Goal: Task Accomplishment & Management: Manage account settings

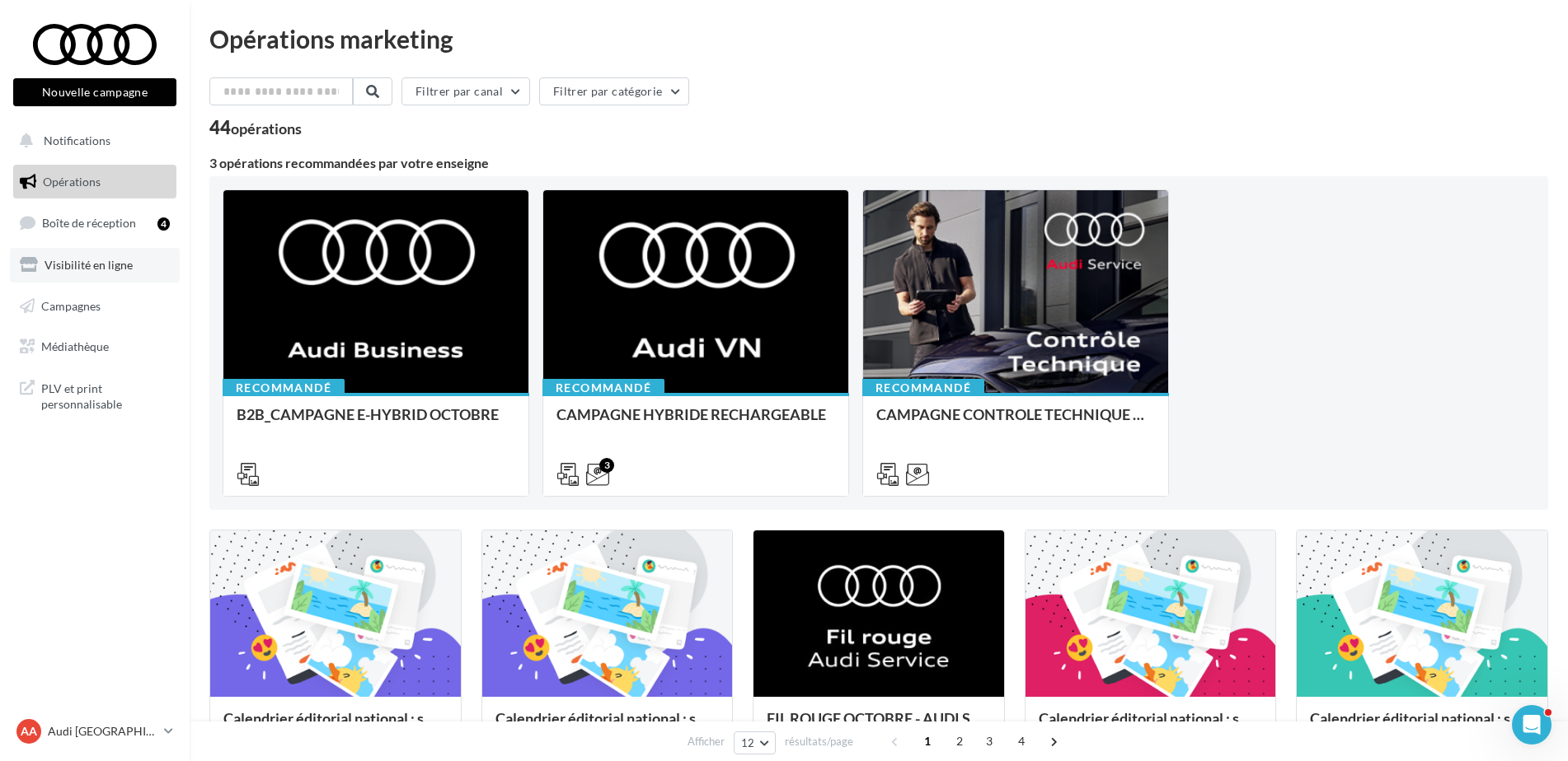
click at [94, 269] on span "Visibilité en ligne" at bounding box center [88, 264] width 88 height 14
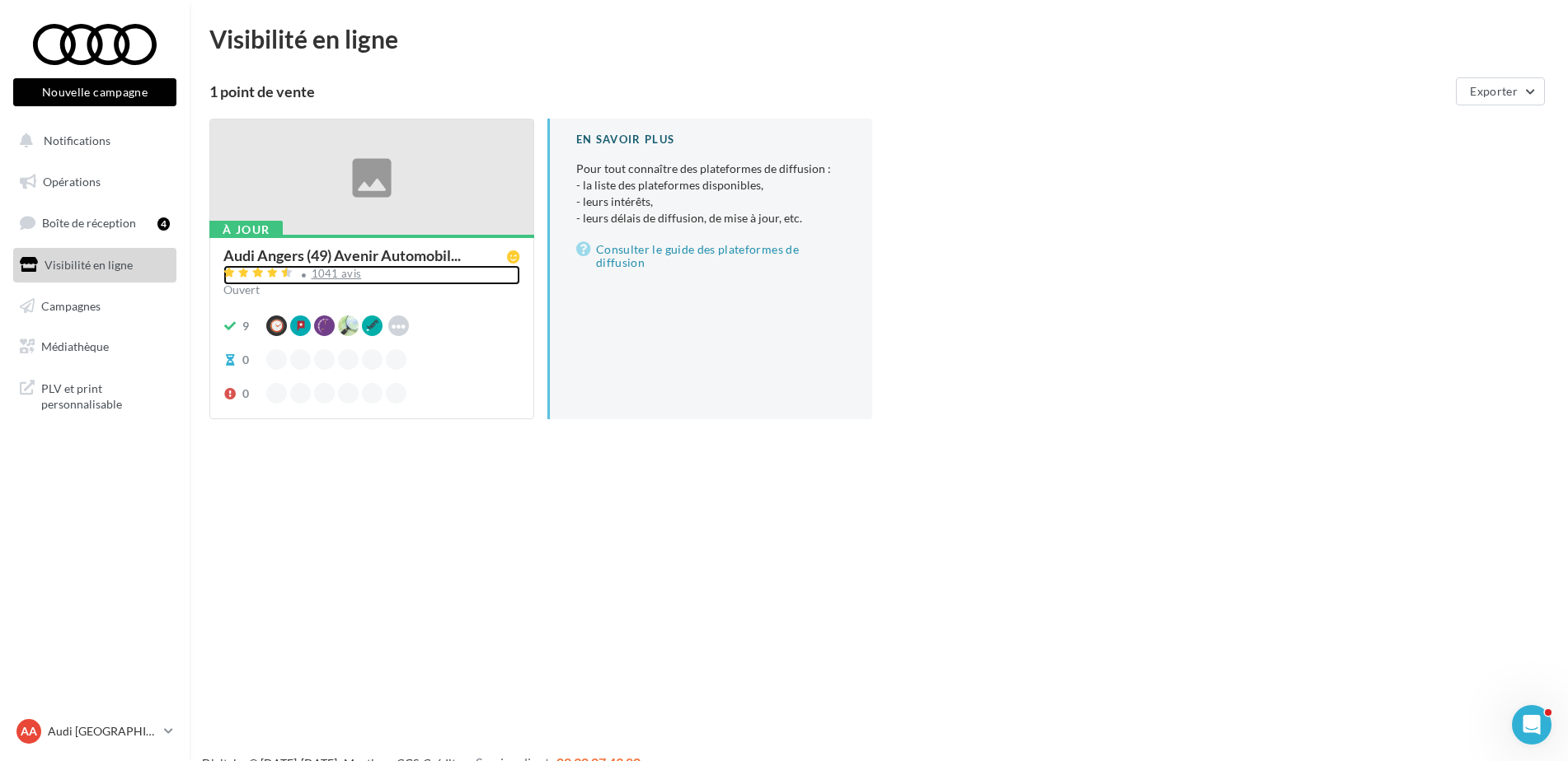
click at [340, 273] on div "1041 avis" at bounding box center [336, 273] width 50 height 10
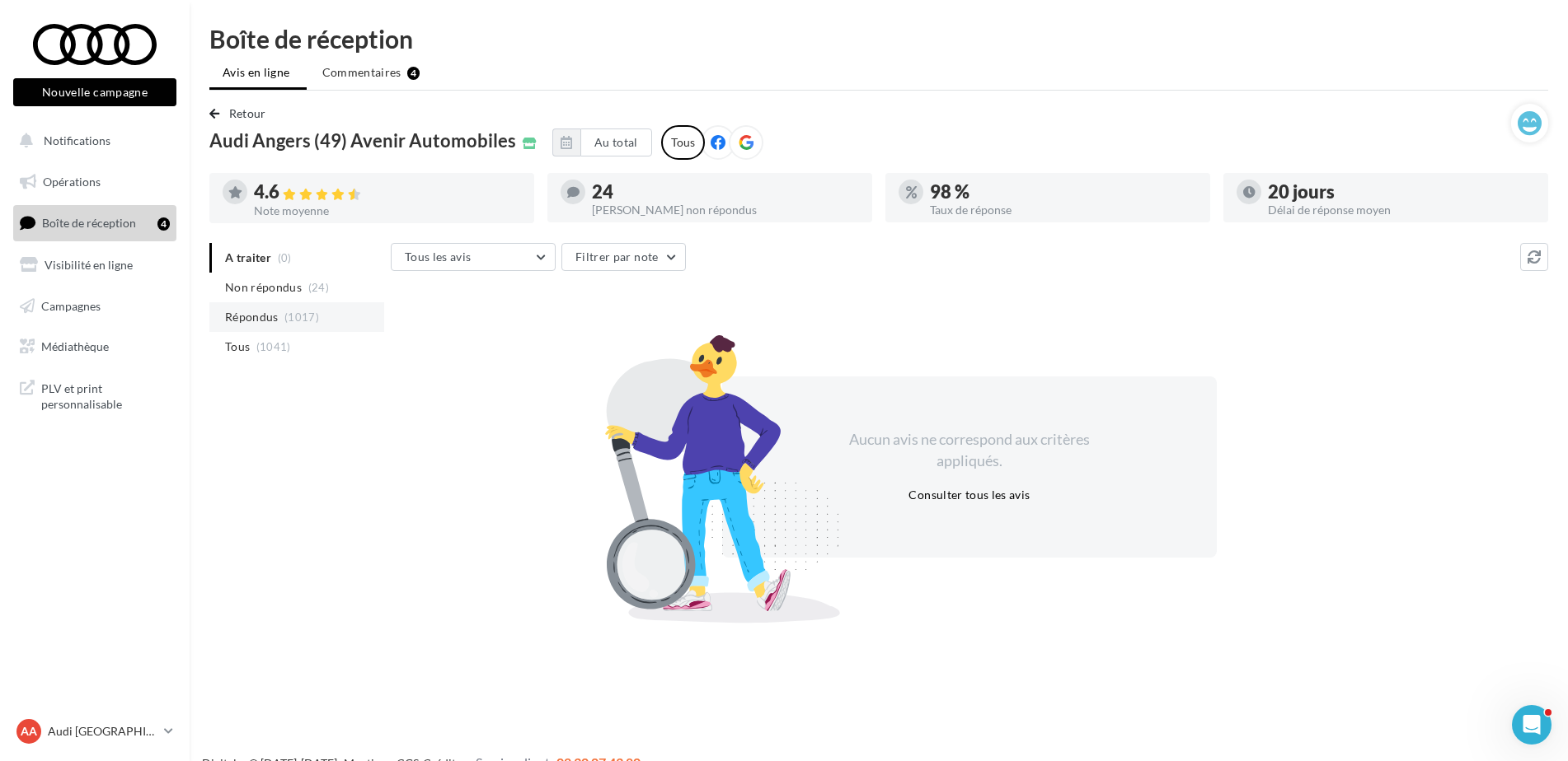
click at [282, 314] on li "Répondus (1017)" at bounding box center [296, 317] width 175 height 30
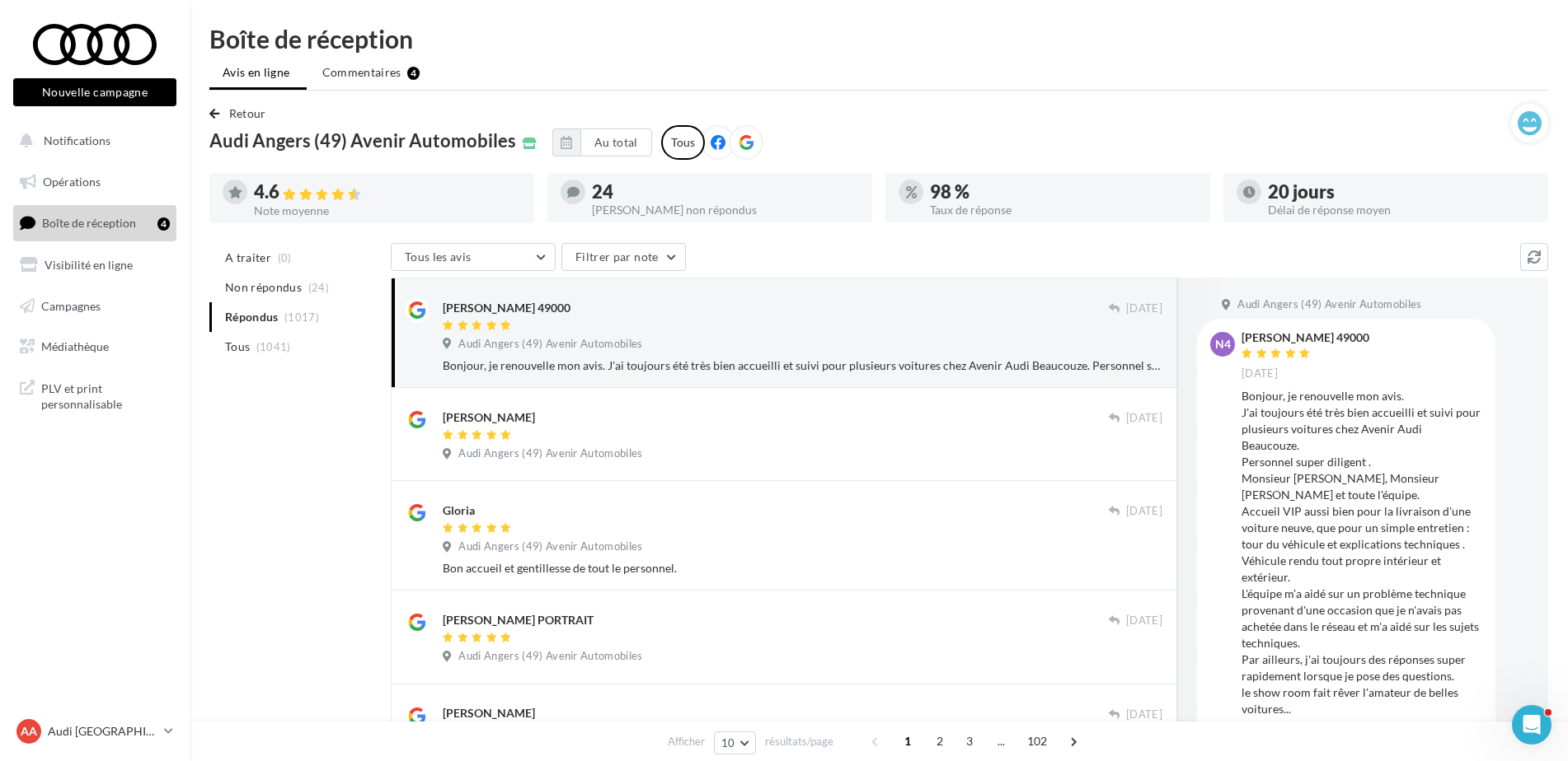
click at [839, 350] on div "Audi Angers (49) Avenir Automobiles" at bounding box center [802, 345] width 719 height 18
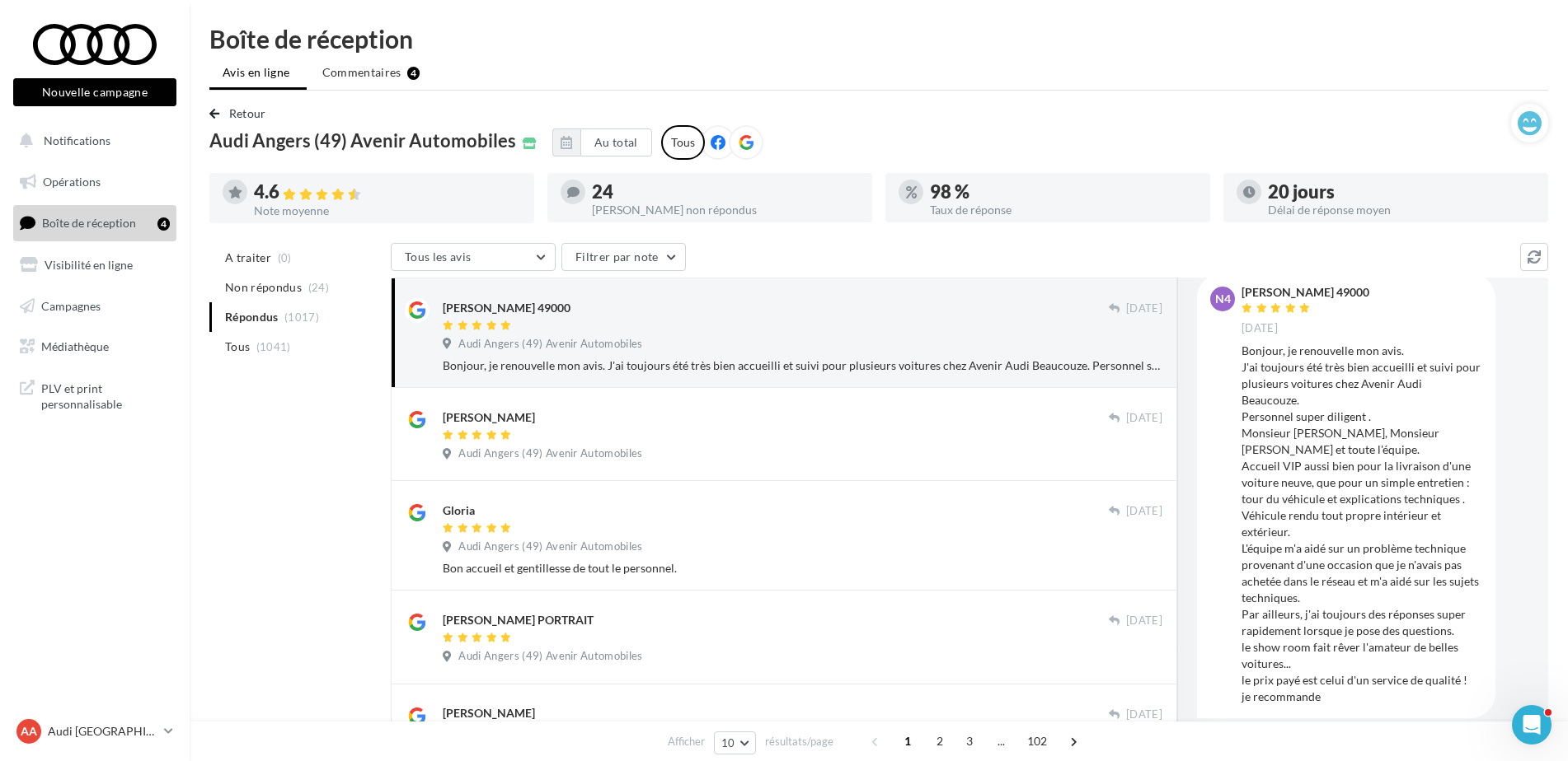
scroll to position [83, 0]
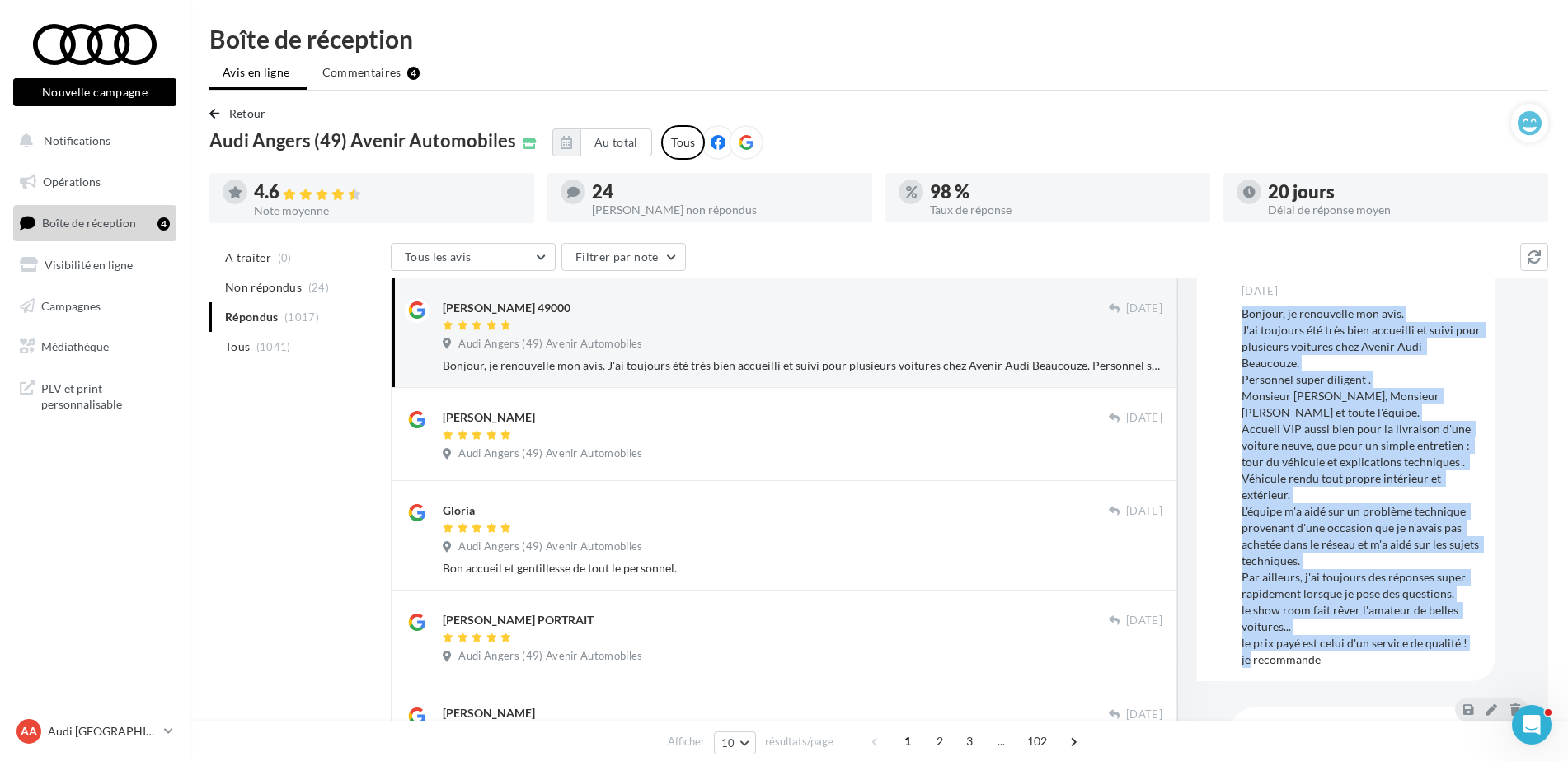
drag, startPoint x: 1243, startPoint y: 309, endPoint x: 1338, endPoint y: 661, distance: 364.6
click at [1338, 661] on div "Bonjour, je renouvelle mon avis. J'ai toujours été très bien accueilli et suivi…" at bounding box center [1362, 486] width 241 height 362
copy div "Bonjour, je renouvelle mon avis. J'ai toujours été très bien accueilli et suivi…"
